Goal: Check status

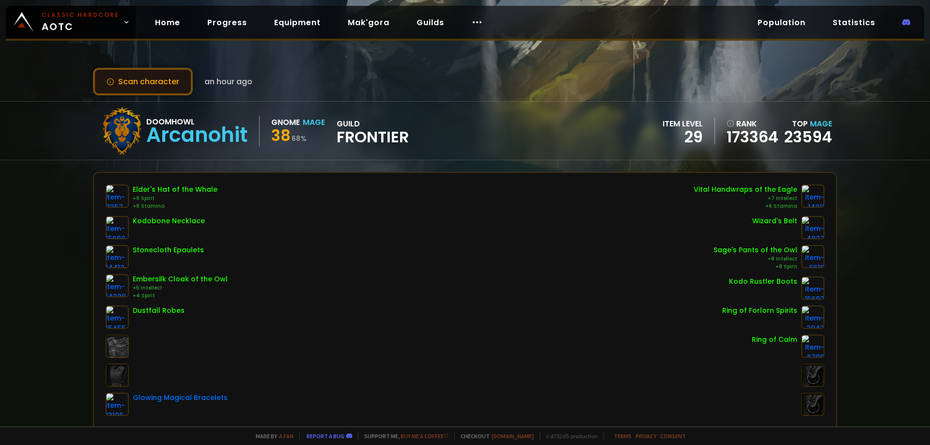
click at [115, 68] on button "Scan character" at bounding box center [143, 82] width 100 height 28
